Goal: Task Accomplishment & Management: Manage account settings

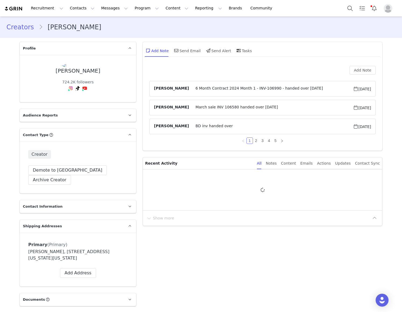
click at [91, 146] on div "Creator Demote this Creator? This will remove all accepted proposals attached t…" at bounding box center [78, 168] width 117 height 52
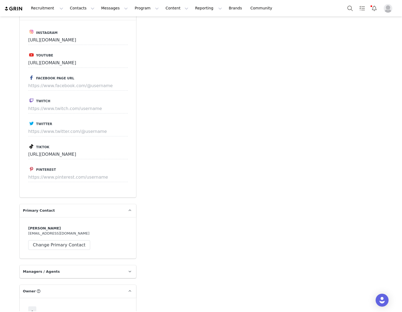
scroll to position [412, 0]
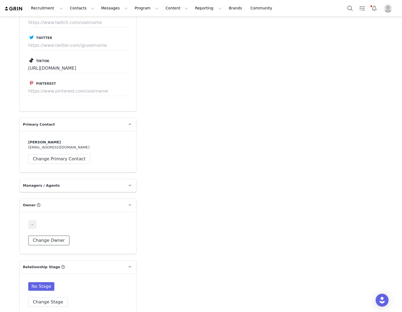
click at [49, 236] on button "Change Owner" at bounding box center [48, 241] width 41 height 10
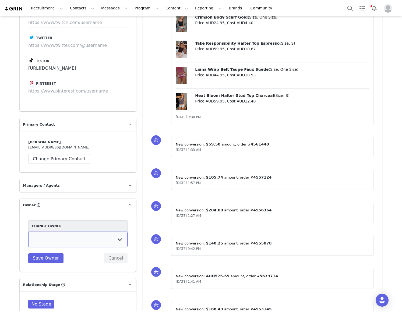
click at [60, 232] on select "[PERSON_NAME] Jaz Yap [PERSON_NAME] [PERSON_NAME] [PERSON_NAME] [PERSON_NAME] […" at bounding box center [77, 239] width 99 height 15
select select "4d1904ed-9da9-4701-8836-015f156624f8"
click at [28, 232] on select "[PERSON_NAME] Jaz Yap [PERSON_NAME] [PERSON_NAME] [PERSON_NAME] [PERSON_NAME] […" at bounding box center [77, 239] width 99 height 15
drag, startPoint x: 107, startPoint y: 272, endPoint x: 49, endPoint y: 250, distance: 62.2
click at [49, 254] on button "Save Owner" at bounding box center [45, 259] width 35 height 10
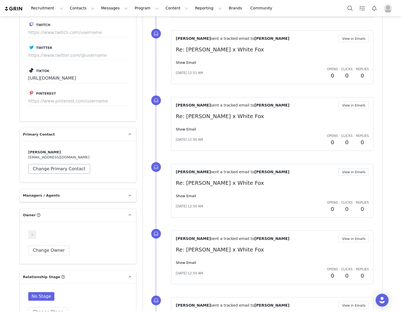
scroll to position [436, 0]
click at [45, 246] on button "Change Owner" at bounding box center [48, 251] width 41 height 10
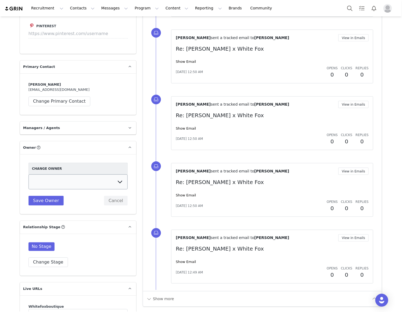
scroll to position [509, 0]
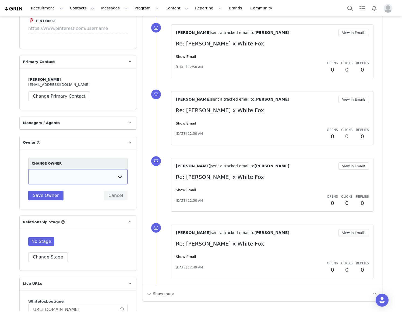
click at [66, 169] on select "[PERSON_NAME] Jaz Yap [PERSON_NAME] [PERSON_NAME] [PERSON_NAME] [PERSON_NAME] […" at bounding box center [77, 176] width 99 height 15
select select "4d1904ed-9da9-4701-8836-015f156624f8"
click at [28, 169] on select "[PERSON_NAME] Jaz Yap [PERSON_NAME] [PERSON_NAME] [PERSON_NAME] [PERSON_NAME] […" at bounding box center [77, 176] width 99 height 15
drag, startPoint x: 40, startPoint y: 180, endPoint x: 156, endPoint y: 183, distance: 116.1
click at [40, 191] on button "Save Owner" at bounding box center [45, 196] width 35 height 10
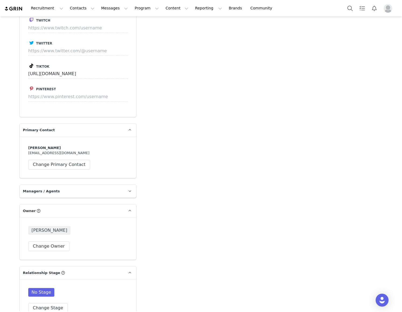
scroll to position [441, 0]
click at [47, 241] on button "Change Owner" at bounding box center [48, 246] width 41 height 10
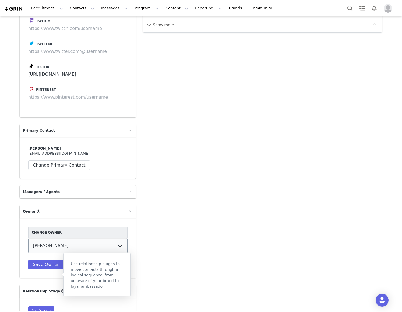
scroll to position [440, 0]
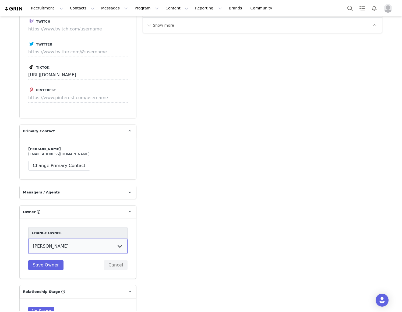
click at [58, 239] on select "[PERSON_NAME] Jaz Yap [PERSON_NAME] [PERSON_NAME] [PERSON_NAME] [PERSON_NAME] […" at bounding box center [77, 246] width 99 height 15
select select "4d1904ed-9da9-4701-8836-015f156624f8"
click at [28, 239] on select "[PERSON_NAME] Jaz Yap [PERSON_NAME] [PERSON_NAME] [PERSON_NAME] [PERSON_NAME] […" at bounding box center [77, 246] width 99 height 15
click at [53, 260] on button "Save Owner" at bounding box center [45, 265] width 35 height 10
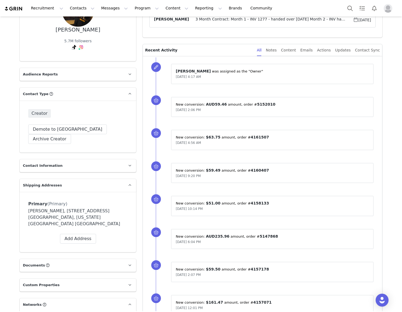
scroll to position [0, 0]
